Goal: Transaction & Acquisition: Purchase product/service

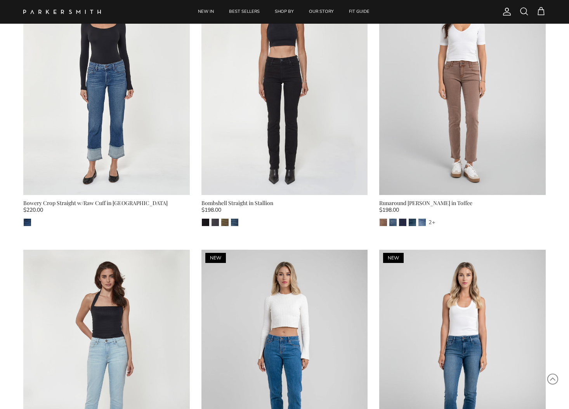
scroll to position [372, 0]
click at [234, 220] on img "La Jolla" at bounding box center [234, 221] width 7 height 7
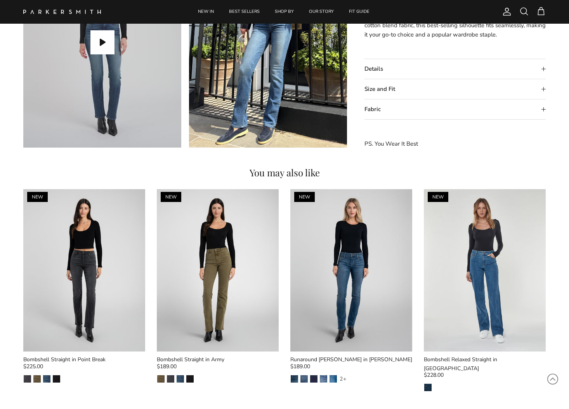
scroll to position [786, 0]
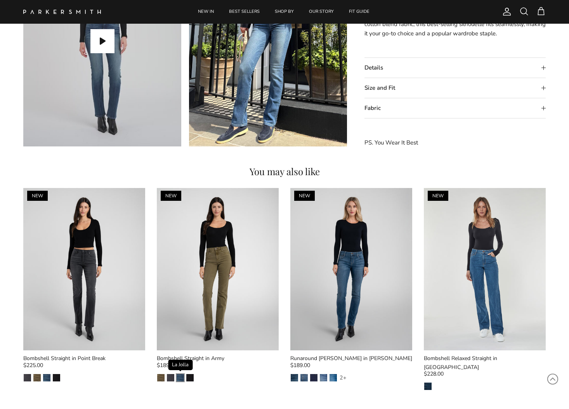
click at [179, 376] on img "La Jolla" at bounding box center [180, 377] width 7 height 7
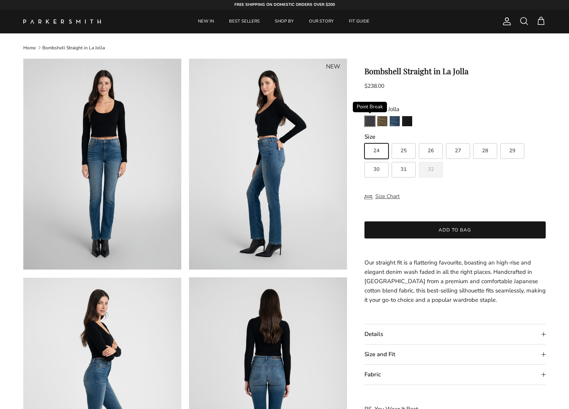
click at [369, 122] on img "Point Break" at bounding box center [370, 121] width 10 height 10
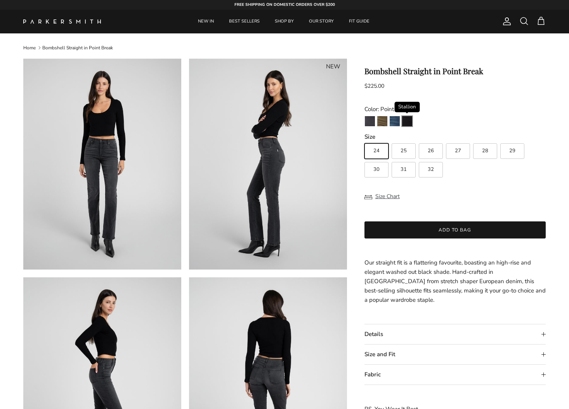
click at [407, 121] on img "Stallion" at bounding box center [407, 121] width 10 height 10
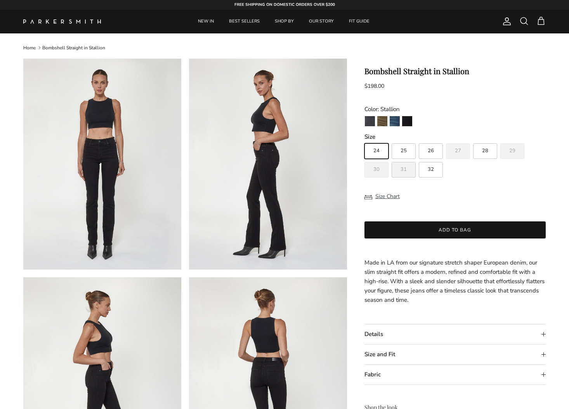
drag, startPoint x: 405, startPoint y: 169, endPoint x: 403, endPoint y: 164, distance: 5.3
click at [405, 168] on span "31" at bounding box center [403, 169] width 6 height 5
click at [364, 140] on input "31" at bounding box center [364, 140] width 0 height 0
radio input "true"
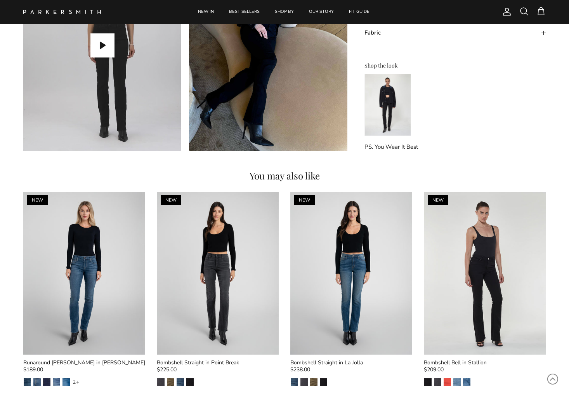
scroll to position [783, 0]
